Goal: Information Seeking & Learning: Find specific fact

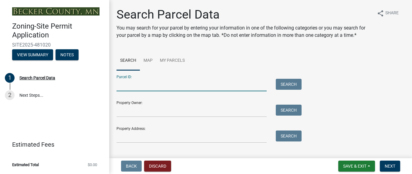
click at [127, 85] on input "Parcel ID:" at bounding box center [191, 85] width 150 height 12
type input "08.0766.000"
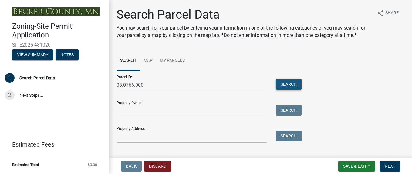
click at [286, 83] on button "Search" at bounding box center [289, 84] width 26 height 11
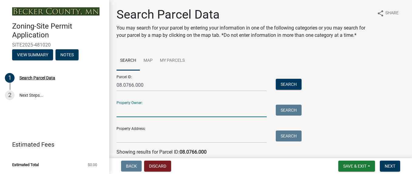
click at [123, 106] on input "Property Owner:" at bounding box center [191, 110] width 150 height 12
click at [353, 92] on div "Parcel ID: 08.0766.000 Search Property Owner: Search Property Address: Search" at bounding box center [260, 106] width 288 height 73
click at [122, 112] on input "Property Owner:" at bounding box center [191, 110] width 150 height 12
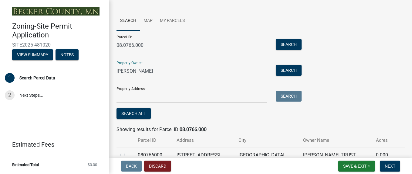
scroll to position [9, 0]
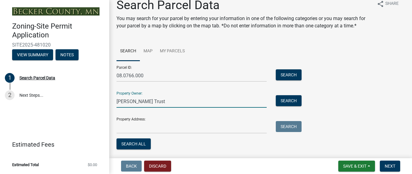
type input "Delores Hanson Trust"
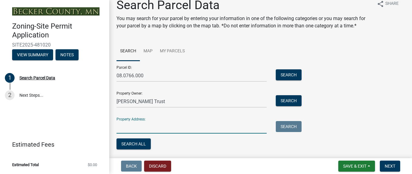
click at [125, 127] on input "Property Address:" at bounding box center [191, 127] width 150 height 12
click at [119, 126] on input "Property Address:" at bounding box center [191, 127] width 150 height 12
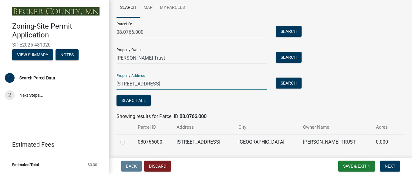
scroll to position [61, 0]
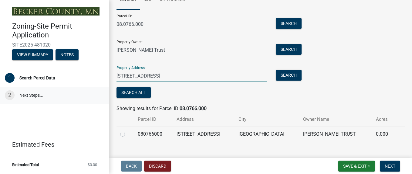
type input "25916 Brolin Beach Road, Detroit Lakes MN 56501"
click at [30, 93] on link "2 Next Steps..." at bounding box center [54, 95] width 109 height 18
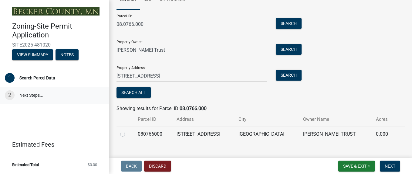
click at [10, 93] on div "2" at bounding box center [10, 95] width 10 height 10
click at [387, 164] on span "Next" at bounding box center [390, 165] width 11 height 5
click at [387, 165] on span "Next" at bounding box center [390, 165] width 11 height 5
click at [133, 92] on button "Search All" at bounding box center [133, 92] width 34 height 11
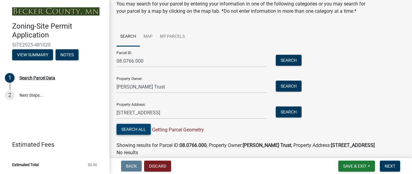
scroll to position [56, 0]
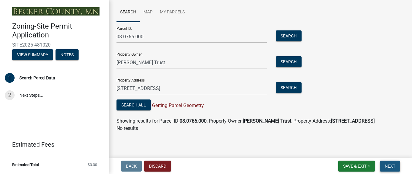
click at [392, 164] on span "Next" at bounding box center [390, 165] width 11 height 5
click at [128, 99] on button "Search All" at bounding box center [133, 104] width 34 height 11
click at [387, 164] on span "Next" at bounding box center [390, 165] width 11 height 5
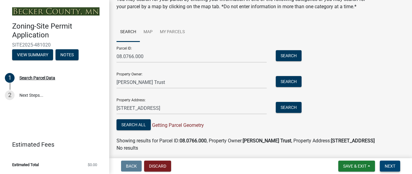
scroll to position [0, 0]
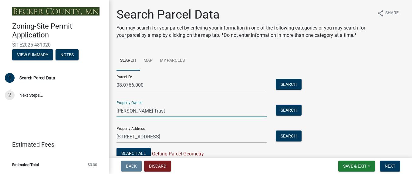
click at [167, 110] on input "Delores Hanson Trust" at bounding box center [191, 110] width 150 height 12
type input "D"
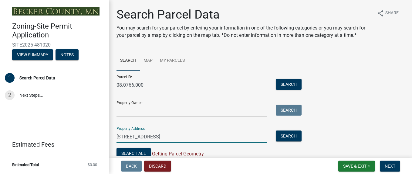
click at [229, 137] on input "25916 Brolin Beach Road, Detroit Lakes MN 56501" at bounding box center [191, 136] width 150 height 12
type input "2"
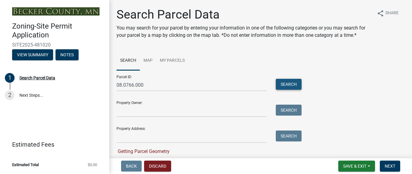
click at [288, 83] on button "Search" at bounding box center [289, 84] width 26 height 11
click at [390, 166] on span "Next" at bounding box center [390, 165] width 11 height 5
click at [36, 94] on link "2 Next Steps..." at bounding box center [54, 95] width 109 height 18
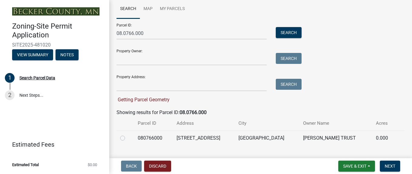
scroll to position [61, 0]
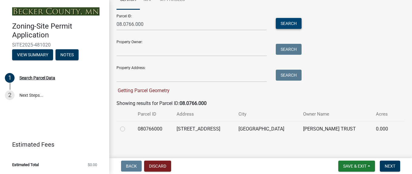
click at [282, 22] on button "Search" at bounding box center [289, 23] width 26 height 11
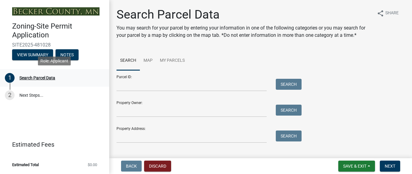
click at [34, 77] on div "Search Parcel Data" at bounding box center [37, 78] width 36 height 4
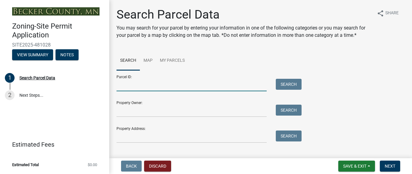
click at [126, 83] on input "Parcel ID:" at bounding box center [191, 85] width 150 height 12
type input "08.0766.000"
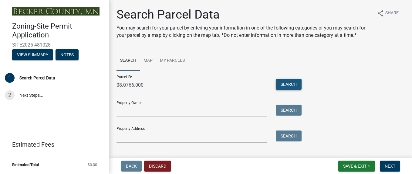
click at [289, 83] on button "Search" at bounding box center [289, 84] width 26 height 11
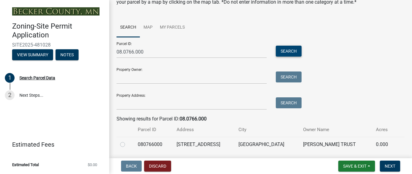
scroll to position [22, 0]
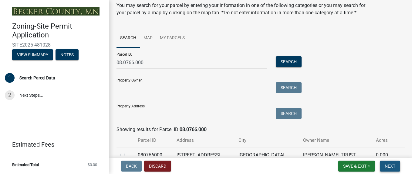
click at [387, 164] on span "Next" at bounding box center [390, 165] width 11 height 5
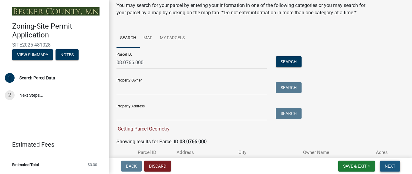
click at [387, 164] on span "Next" at bounding box center [390, 165] width 11 height 5
click at [31, 94] on link "2 Next Steps..." at bounding box center [54, 95] width 109 height 18
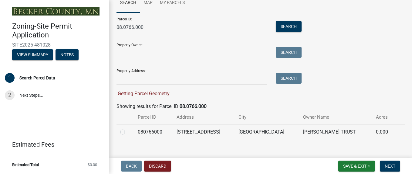
scroll to position [65, 0]
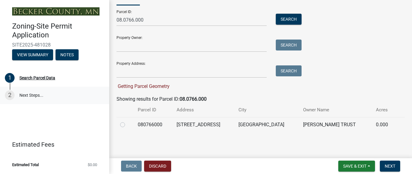
click at [36, 93] on link "2 Next Steps..." at bounding box center [54, 95] width 109 height 18
click at [390, 164] on span "Next" at bounding box center [390, 165] width 11 height 5
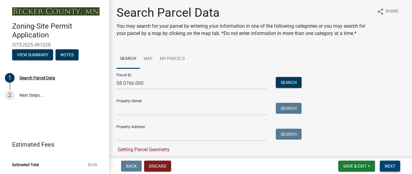
scroll to position [0, 0]
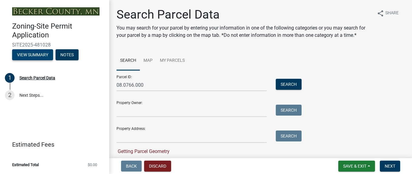
click at [37, 53] on button "View Summary" at bounding box center [32, 54] width 41 height 11
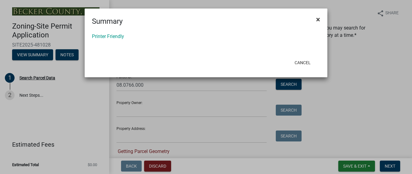
click at [320, 18] on span "×" at bounding box center [318, 19] width 4 height 8
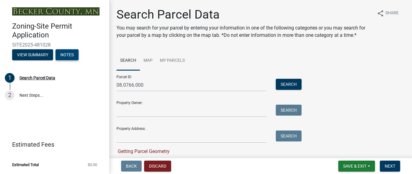
click at [70, 53] on button "Notes" at bounding box center [67, 54] width 23 height 11
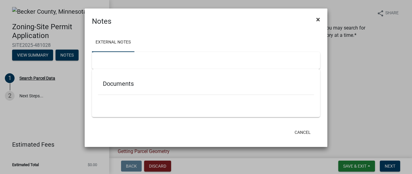
click at [318, 19] on span "×" at bounding box center [318, 19] width 4 height 8
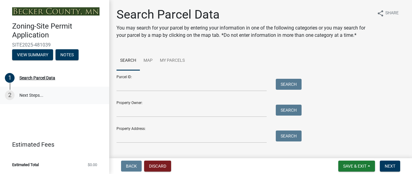
click at [39, 95] on link "2 Next Steps..." at bounding box center [54, 95] width 109 height 18
click at [148, 59] on link "Map" at bounding box center [148, 60] width 16 height 19
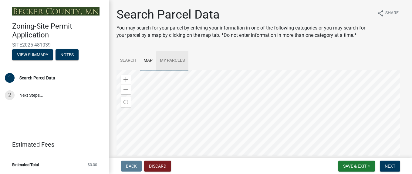
click at [173, 59] on link "My Parcels" at bounding box center [172, 60] width 32 height 19
click at [130, 59] on link "Search" at bounding box center [127, 60] width 23 height 19
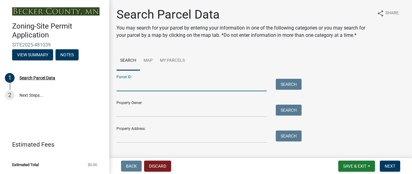
click at [132, 86] on input "Parcel ID:" at bounding box center [191, 85] width 150 height 12
type input "08.0766.000"
click at [175, 59] on link "My Parcels" at bounding box center [172, 60] width 32 height 19
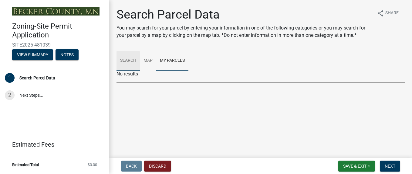
click at [130, 60] on link "Search" at bounding box center [127, 60] width 23 height 19
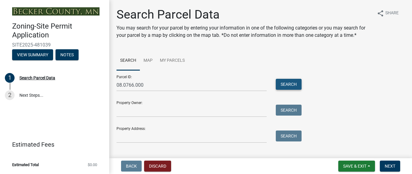
click at [287, 83] on button "Search" at bounding box center [289, 84] width 26 height 11
